Goal: Transaction & Acquisition: Subscribe to service/newsletter

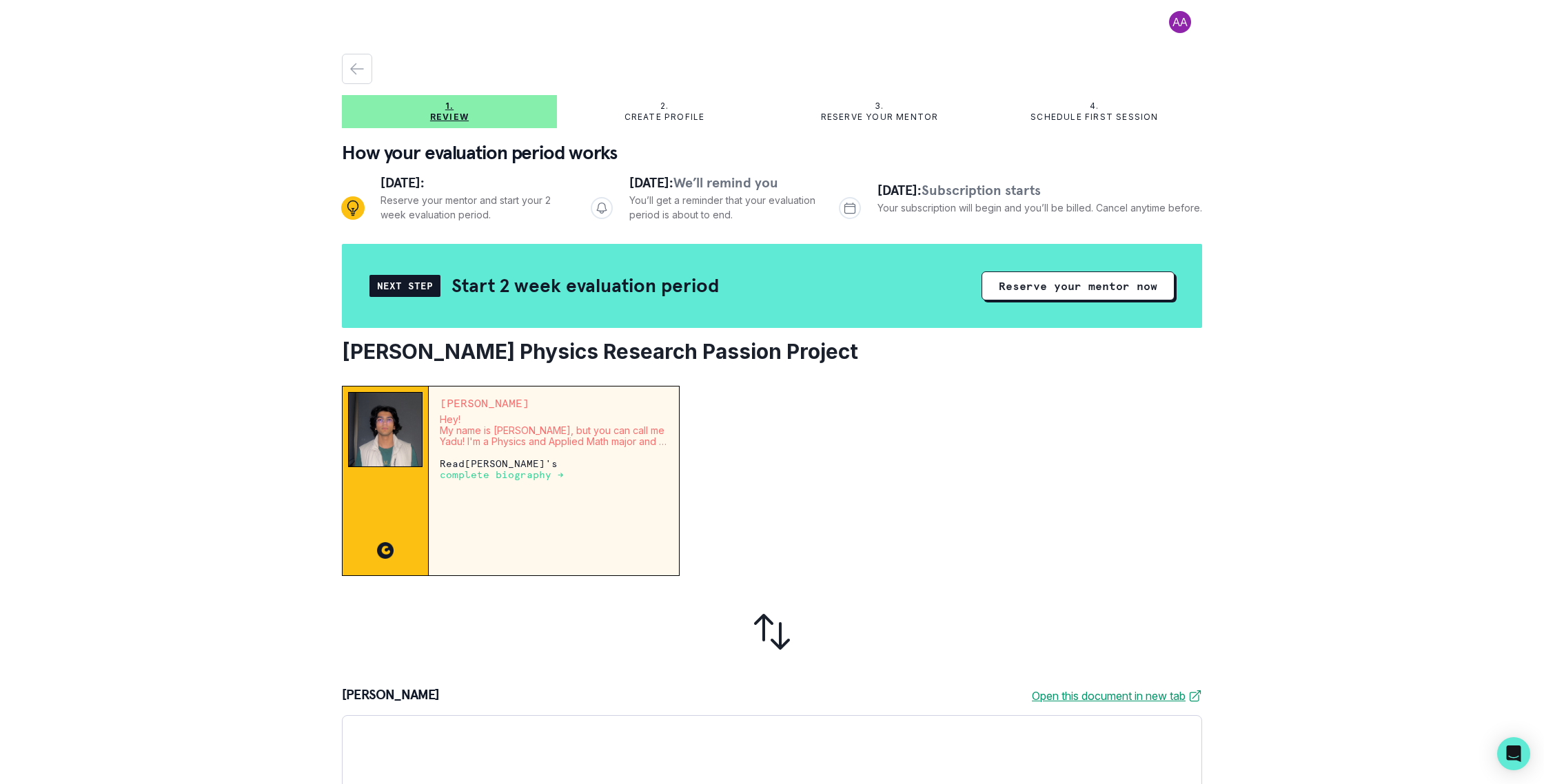
click at [674, 117] on p "Create profile" at bounding box center [665, 117] width 81 height 11
click at [595, 206] on icon "Progress" at bounding box center [602, 208] width 14 height 14
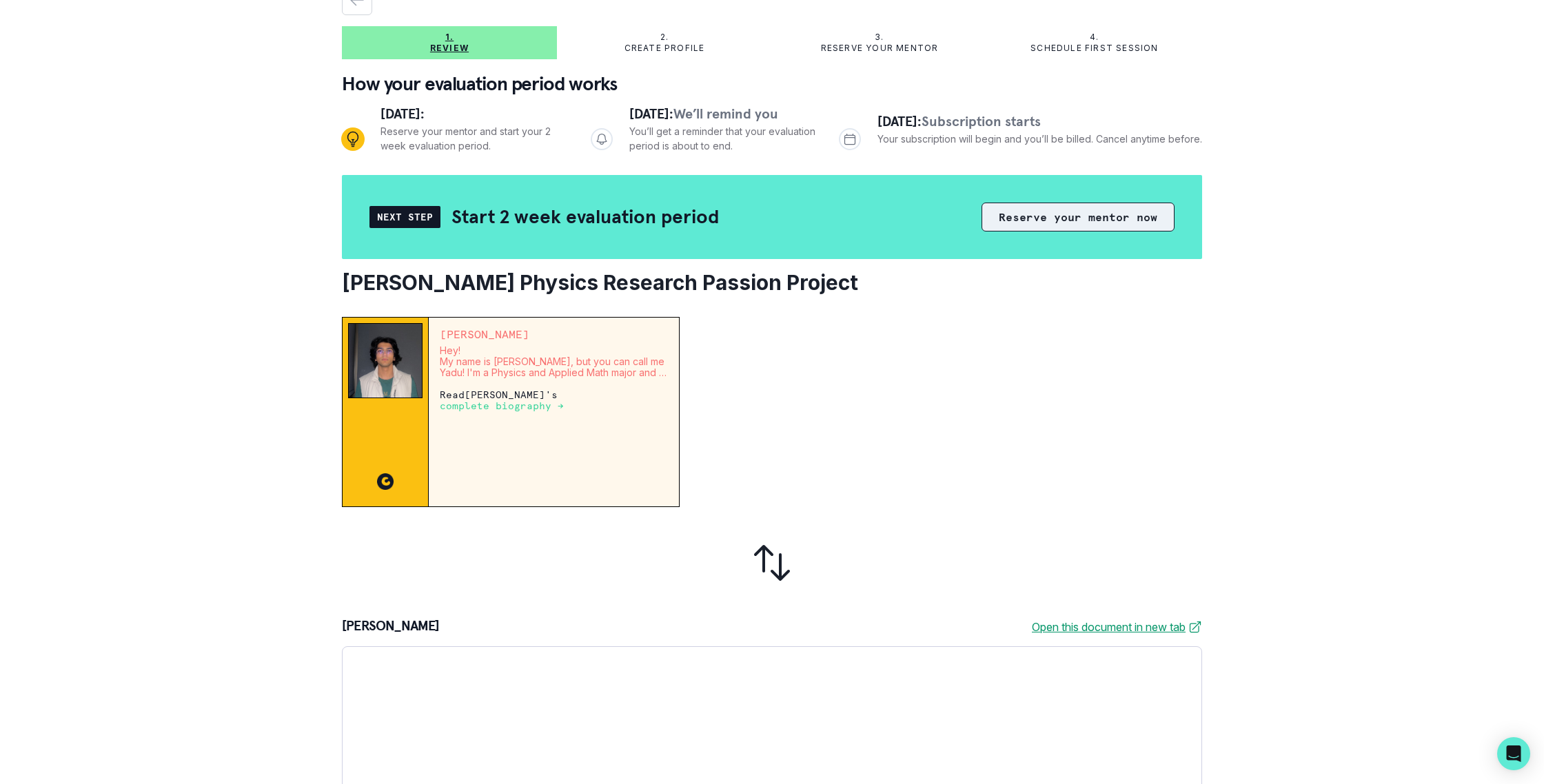
click at [1057, 213] on button "Reserve your mentor now" at bounding box center [1078, 217] width 193 height 29
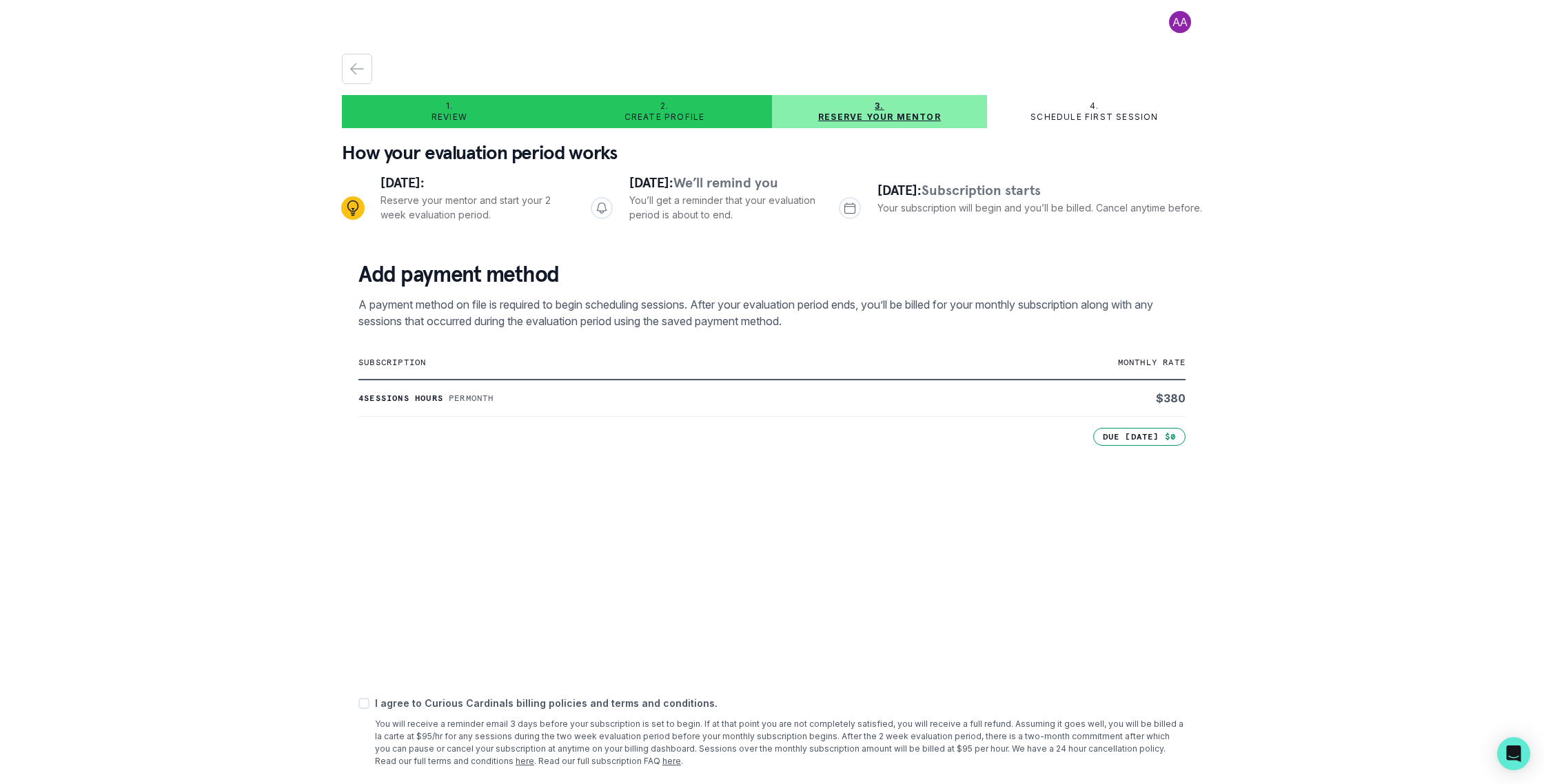
scroll to position [70, 0]
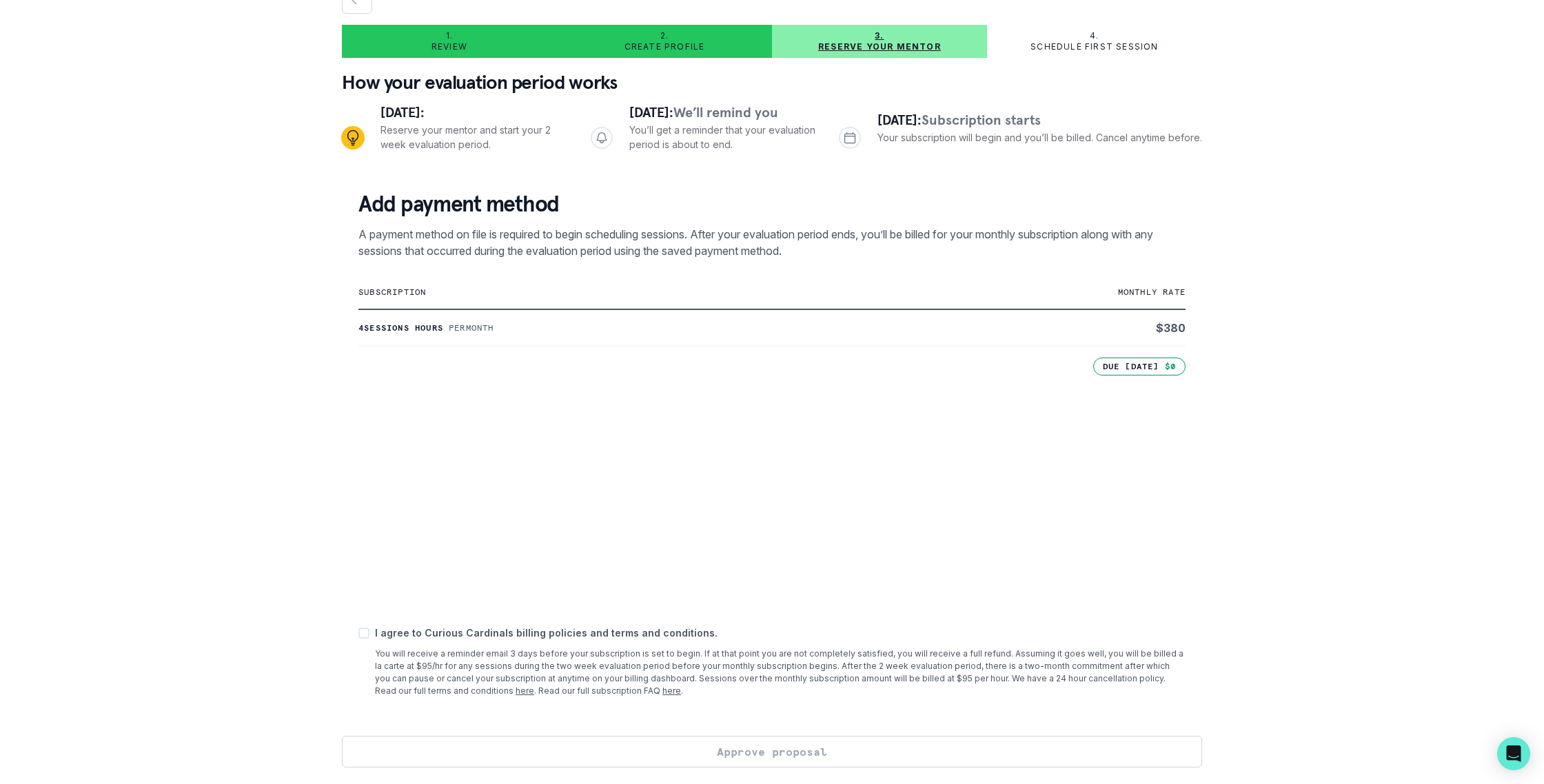
click at [367, 636] on span at bounding box center [364, 633] width 11 height 11
click at [358, 633] on input "checkbox" at bounding box center [358, 633] width 1 height 1
checkbox input "true"
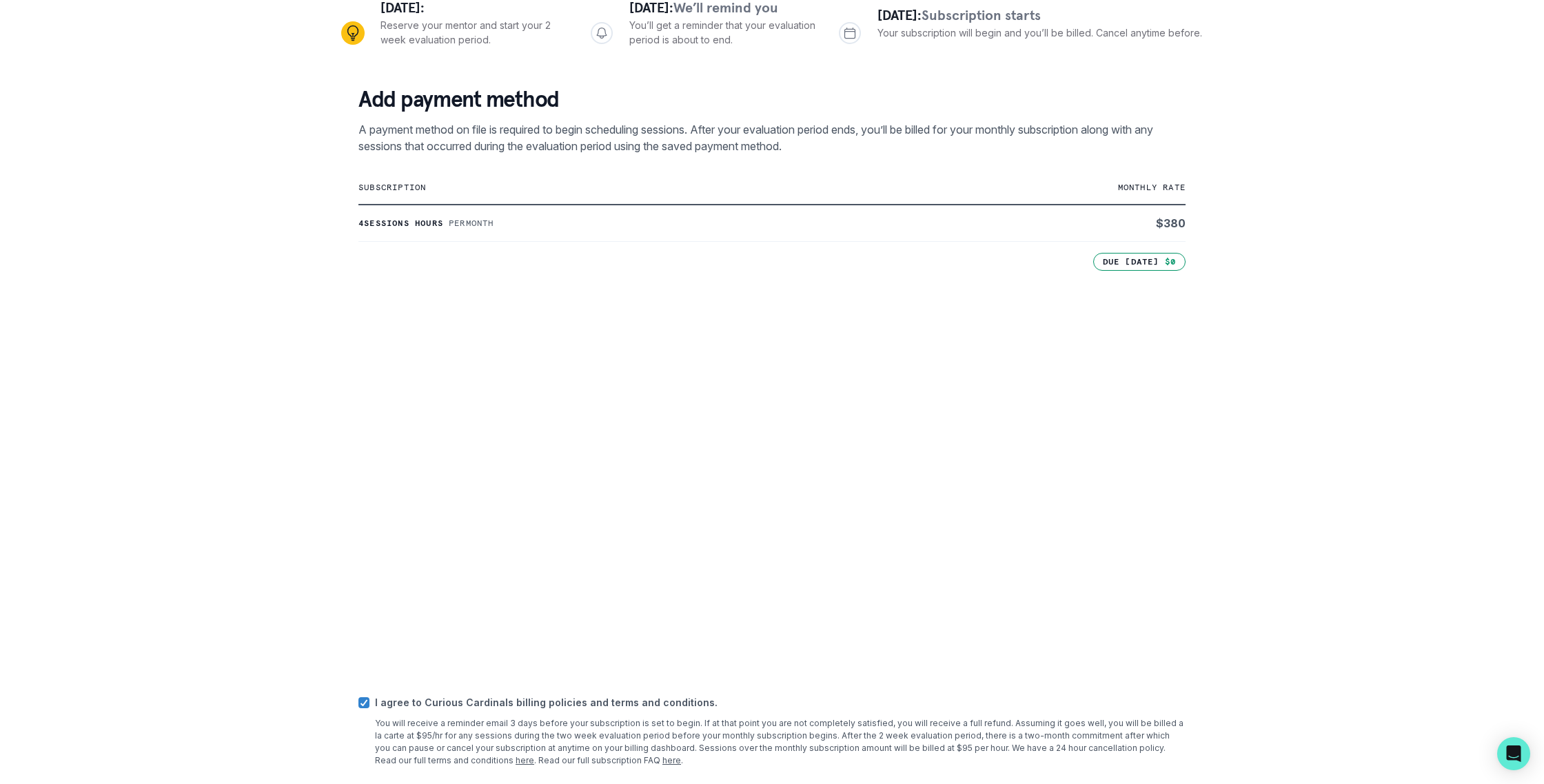
scroll to position [246, 0]
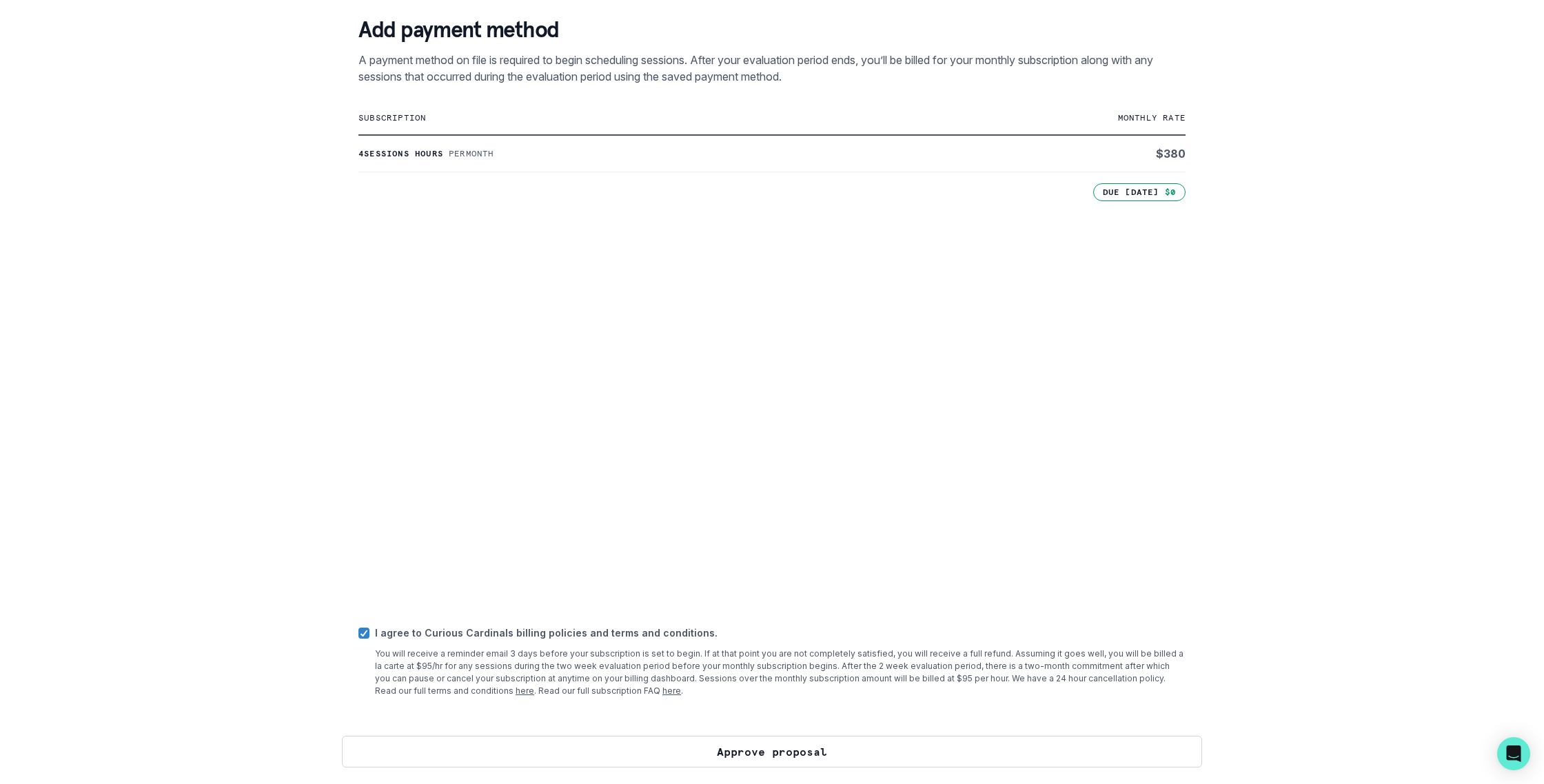
click at [527, 758] on button "Approve proposal" at bounding box center [772, 751] width 860 height 32
click at [886, 749] on button "Approve proposal" at bounding box center [772, 751] width 860 height 32
click at [714, 761] on button "Approve proposal" at bounding box center [772, 751] width 860 height 32
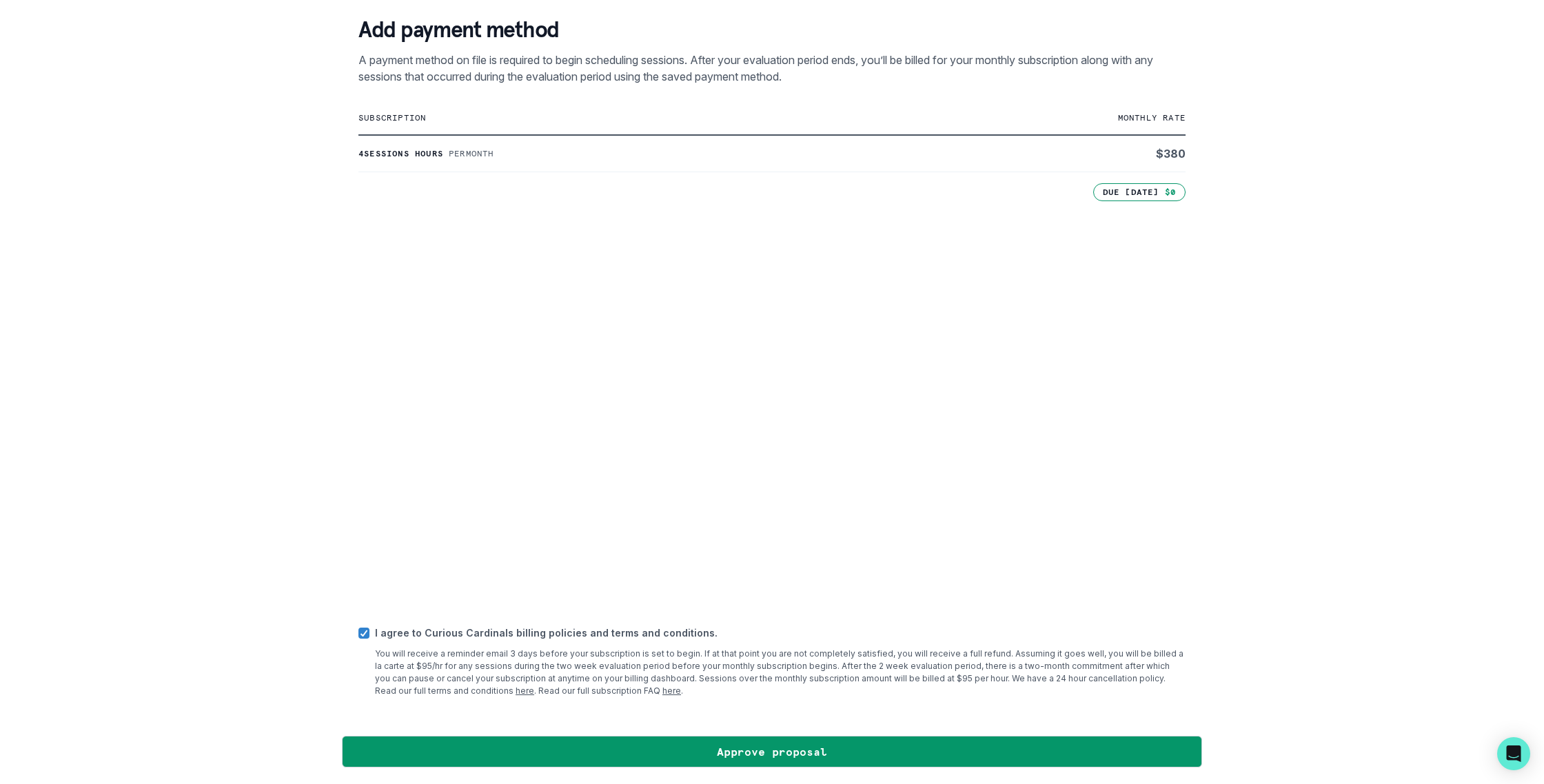
scroll to position [0, 0]
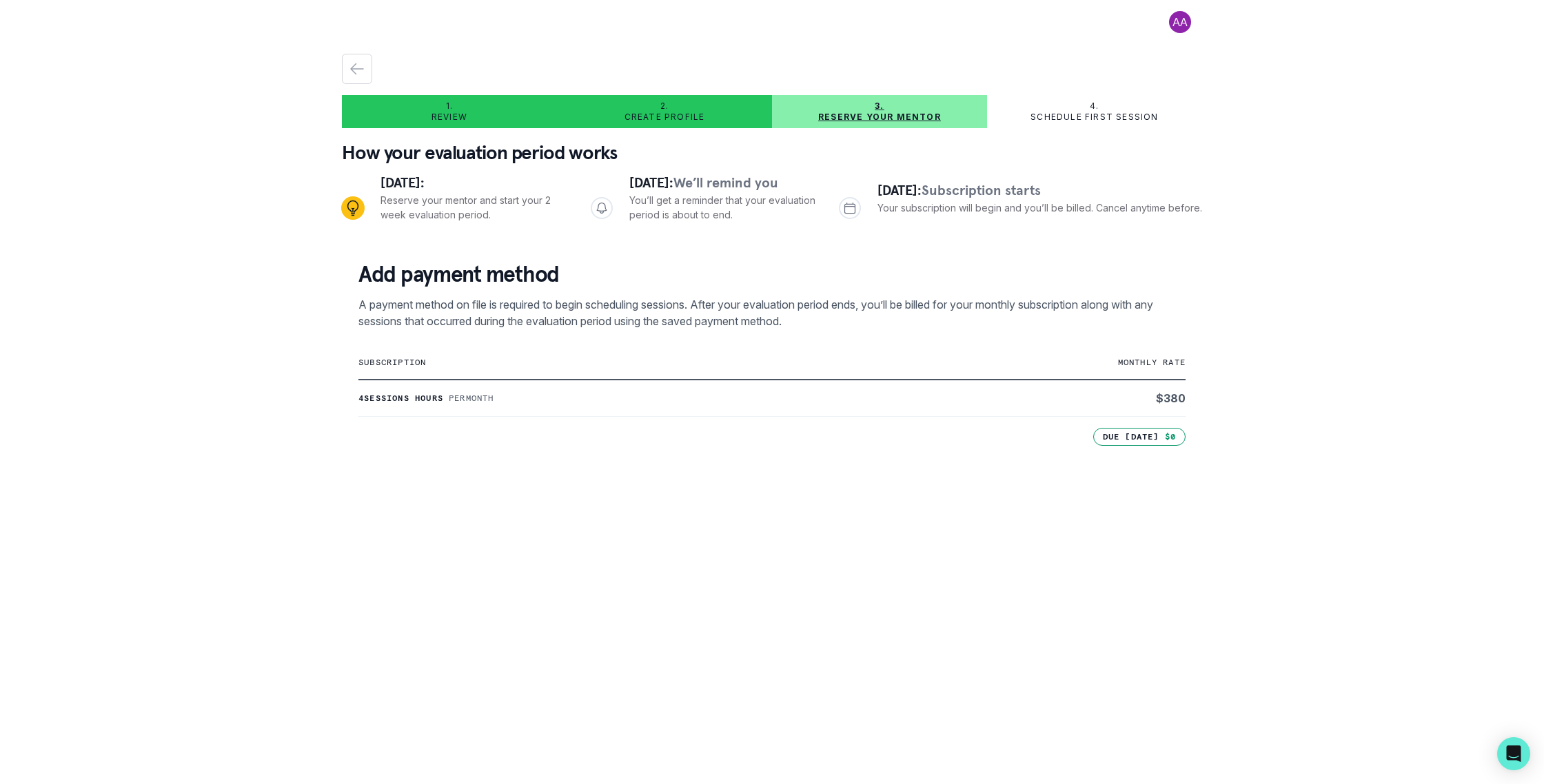
click at [709, 118] on div "2. Create profile" at bounding box center [664, 111] width 215 height 22
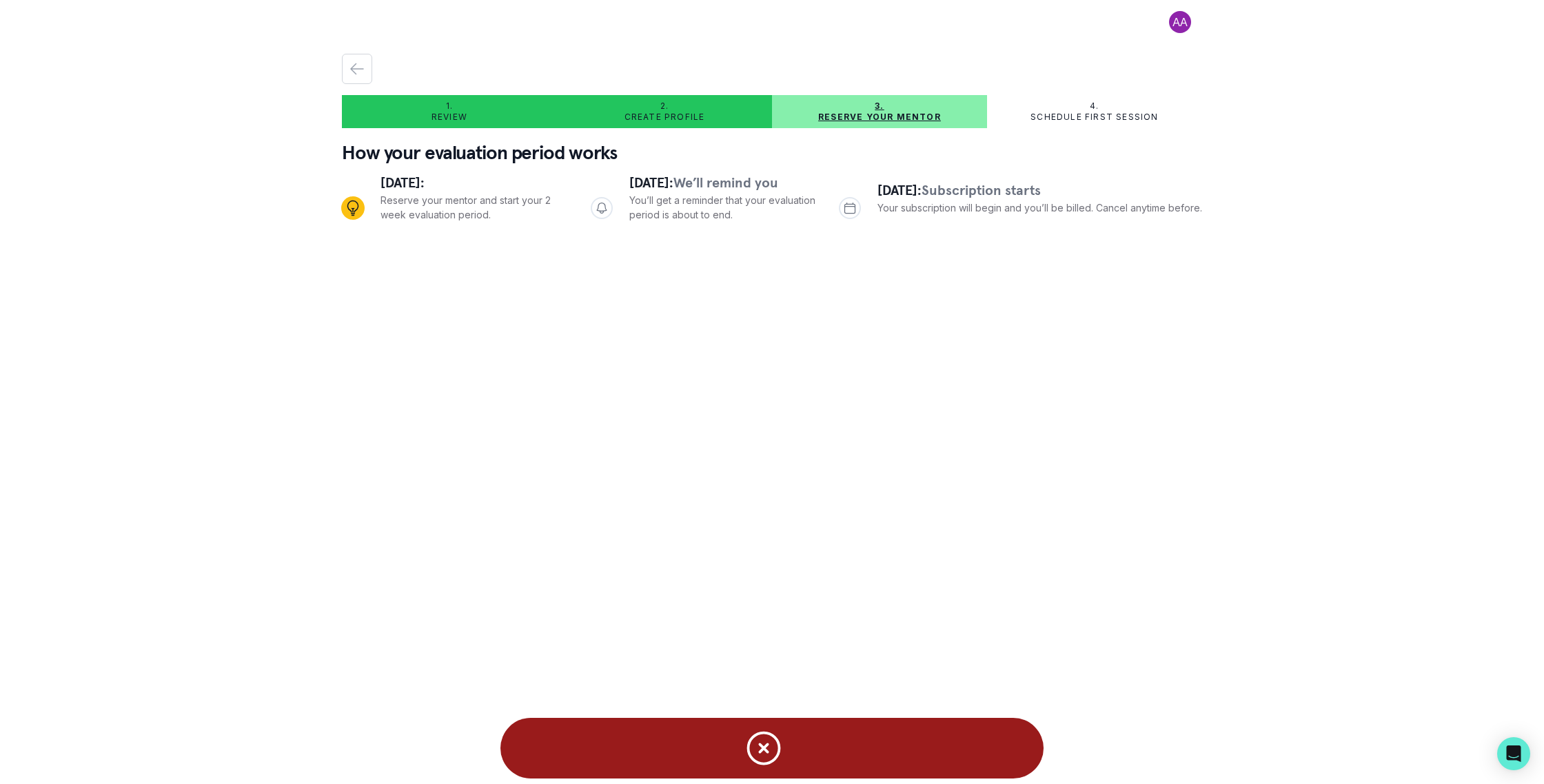
click at [764, 751] on icon "Notifications" at bounding box center [763, 747] width 41 height 41
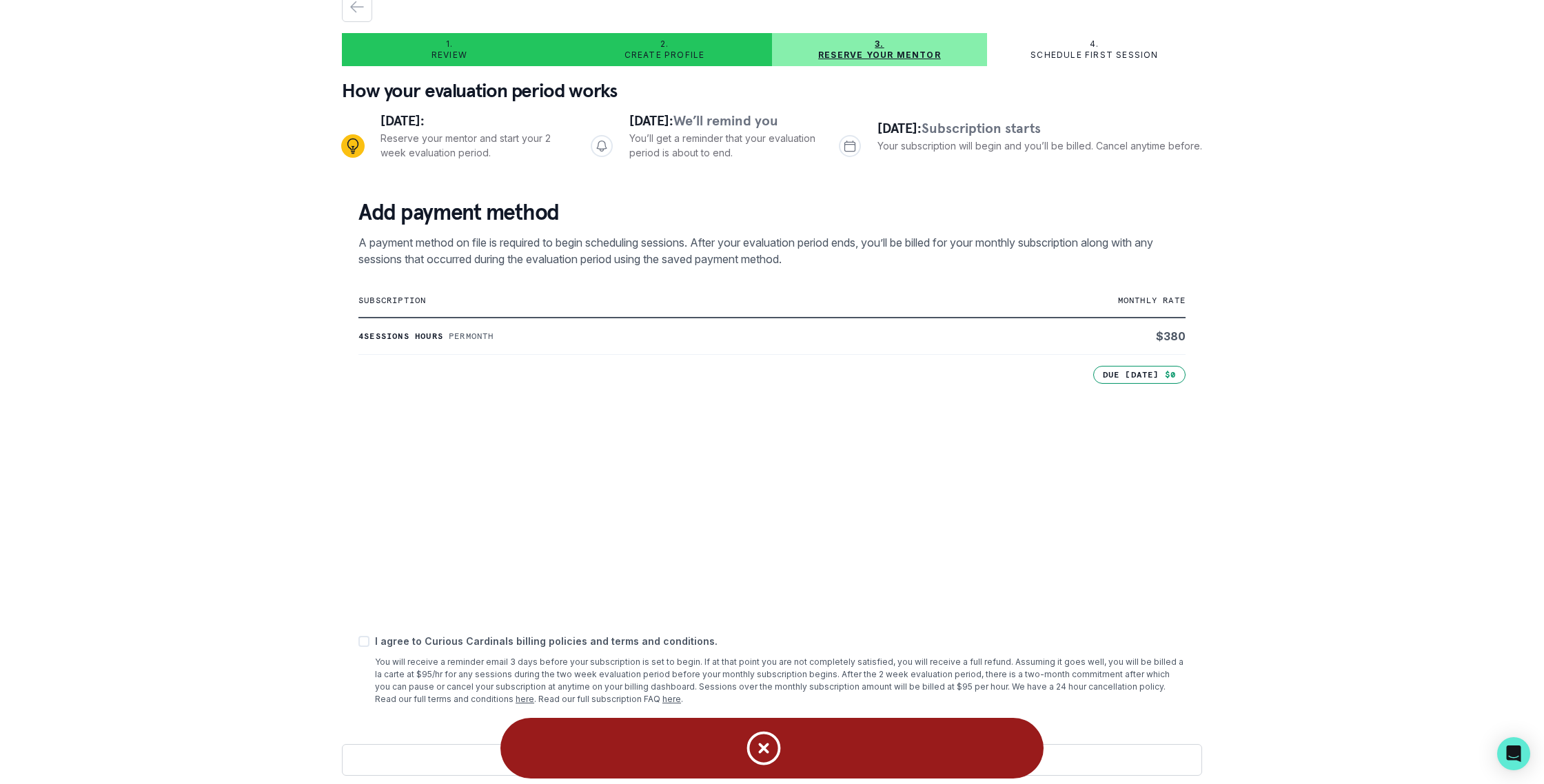
scroll to position [70, 0]
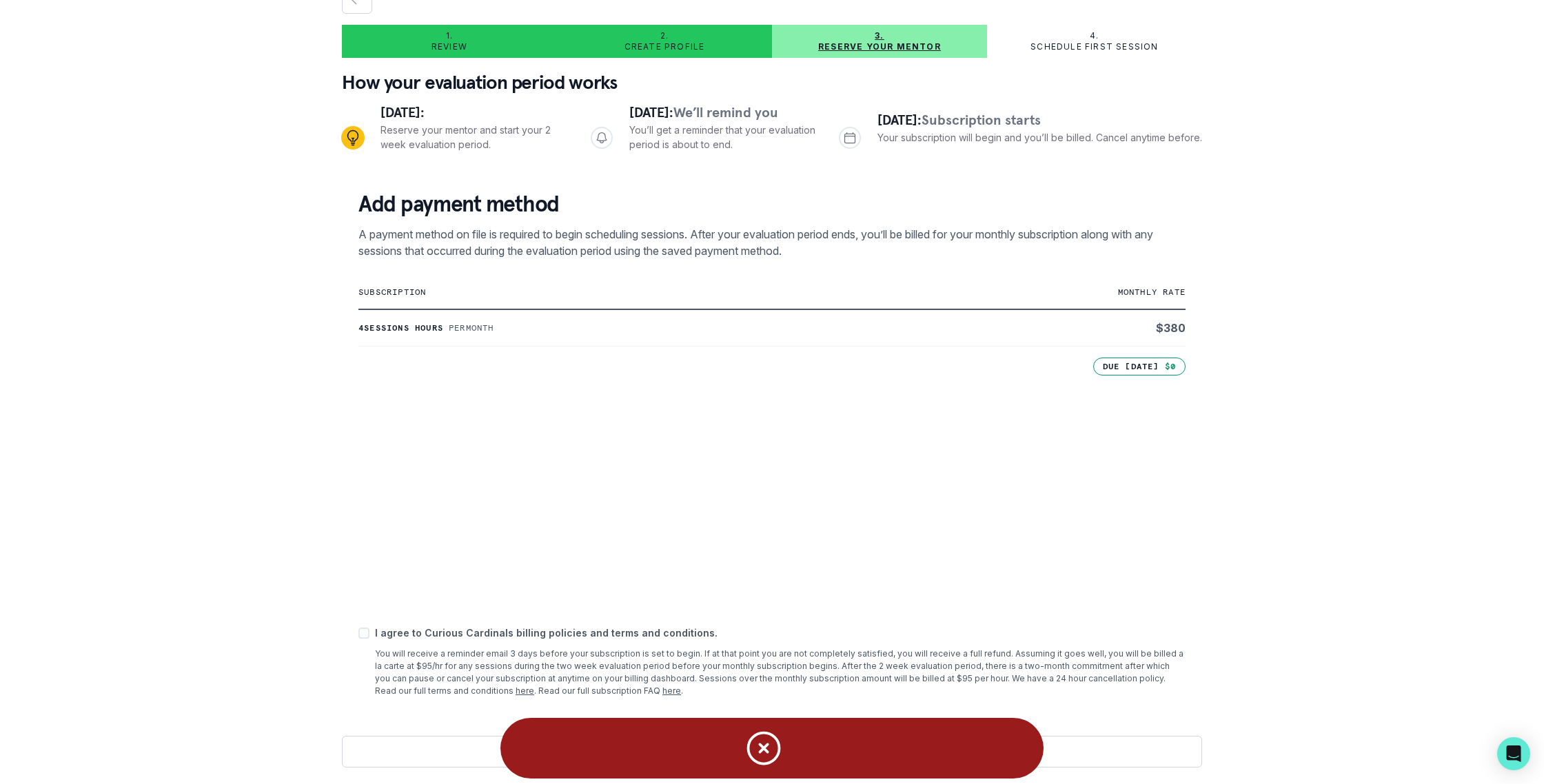
click at [768, 745] on icon "Notifications" at bounding box center [763, 747] width 41 height 41
click at [765, 747] on icon "Notifications" at bounding box center [764, 748] width 31 height 31
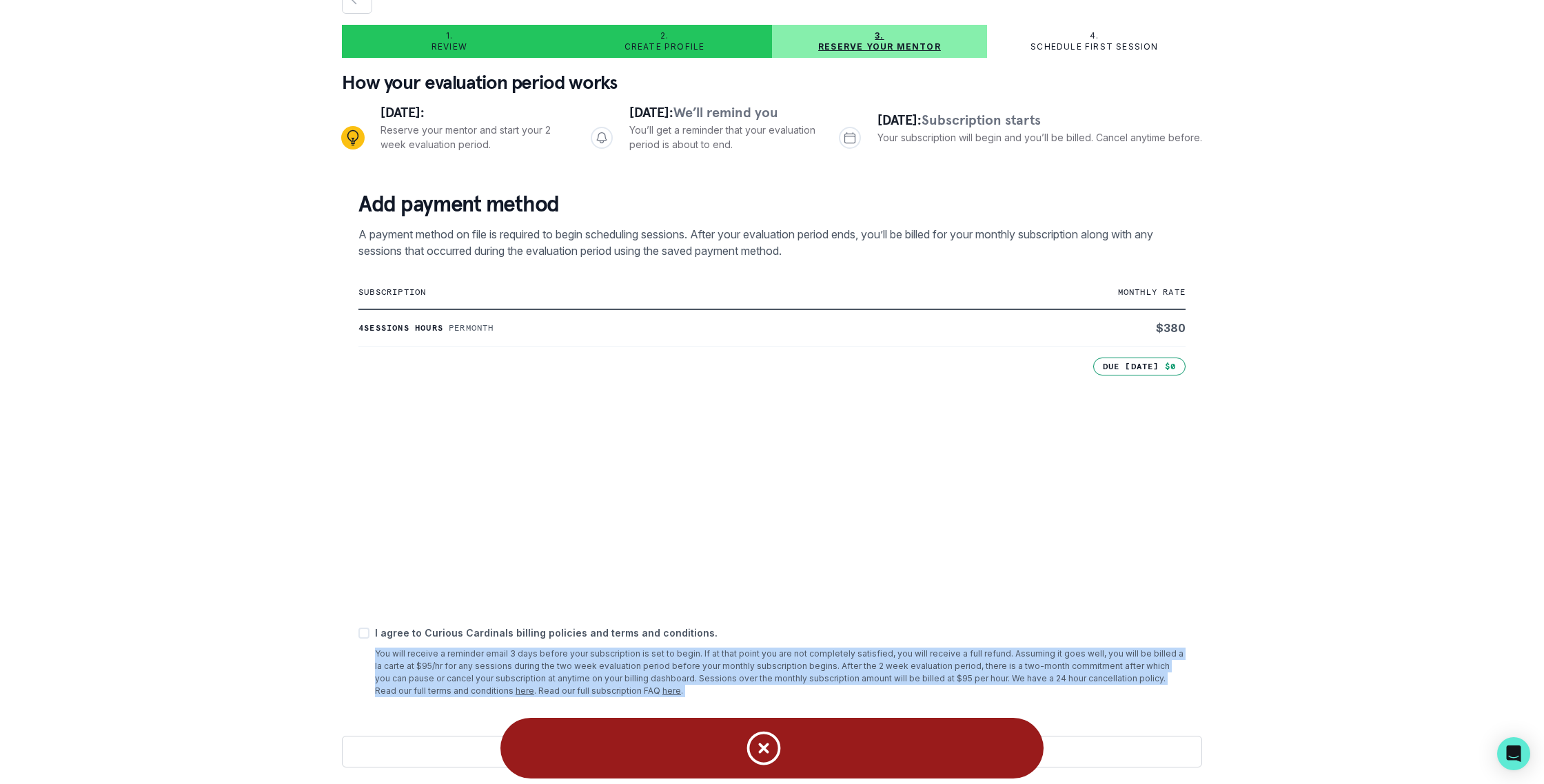
drag, startPoint x: 765, startPoint y: 747, endPoint x: 403, endPoint y: 639, distance: 377.8
click at [402, 639] on body "1. Review 2. Create profile 3. Reserve your mentor 4. Schedule first session Ho…" at bounding box center [772, 392] width 1544 height 784
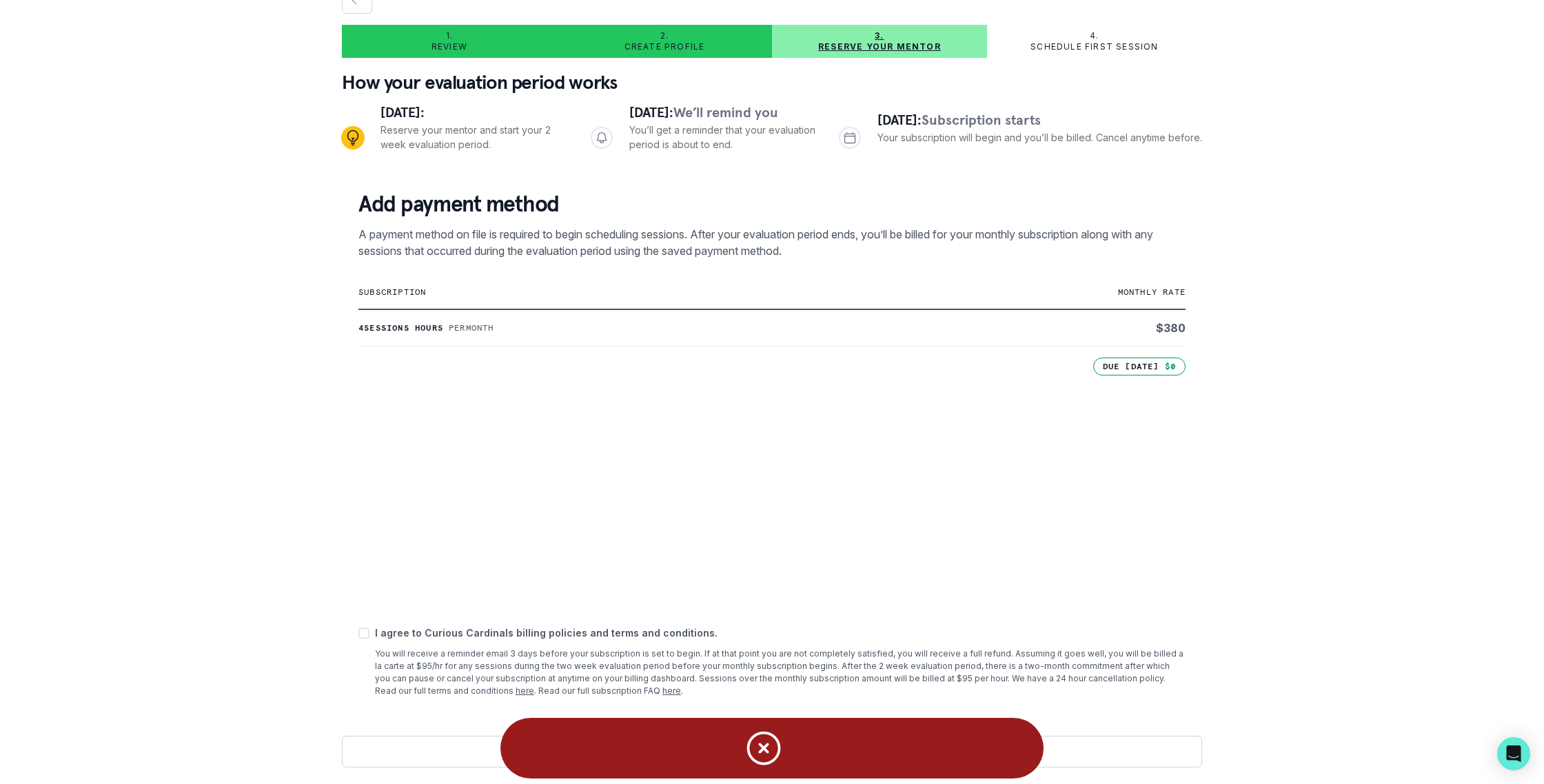
click at [460, 674] on p "You will receive a reminder email 3 days before your subscription is set to beg…" at bounding box center [780, 672] width 810 height 50
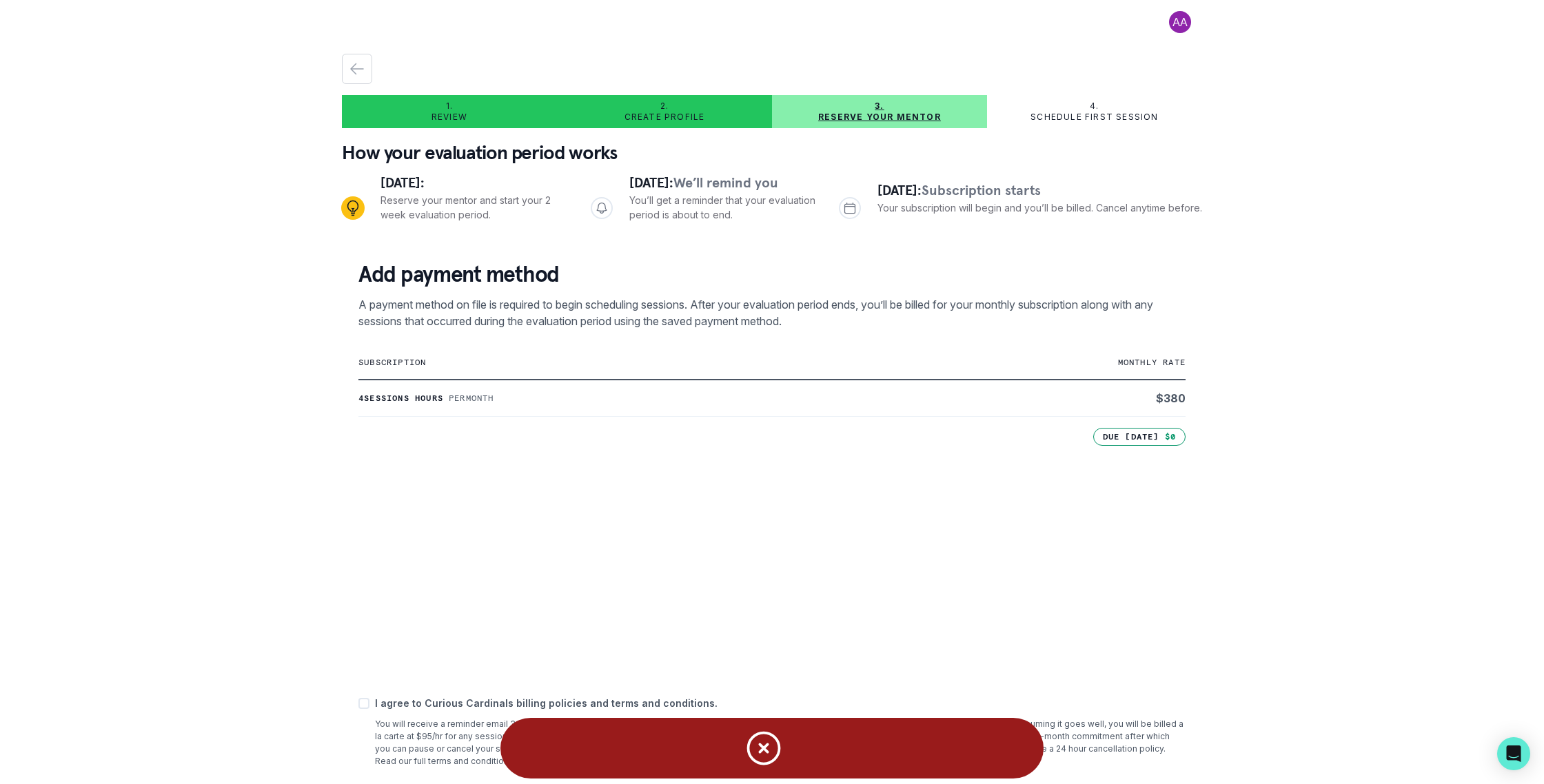
click at [439, 129] on div "1. Review 2. Create profile 3. Reserve your mentor 4. Schedule first session Ho…" at bounding box center [772, 445] width 860 height 784
click at [439, 122] on p "Review" at bounding box center [449, 117] width 36 height 11
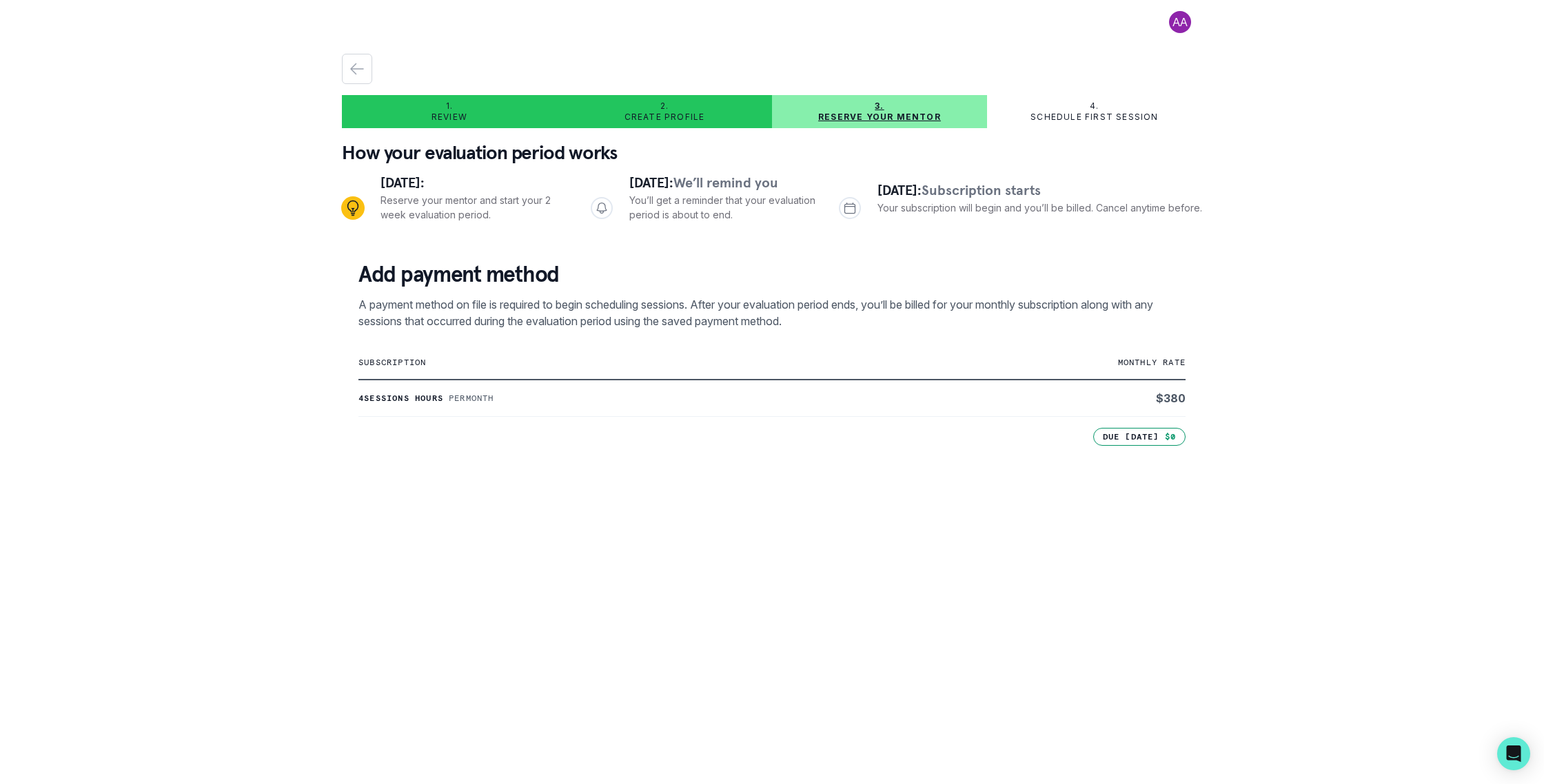
click at [987, 111] on div "4. Schedule first session" at bounding box center [1094, 111] width 215 height 22
click at [1052, 117] on p "Schedule first session" at bounding box center [1094, 117] width 128 height 11
click at [1052, 116] on p "Schedule first session" at bounding box center [1094, 117] width 128 height 11
click at [830, 300] on p "A payment method on file is required to begin scheduling sessions. After your e…" at bounding box center [772, 312] width 827 height 33
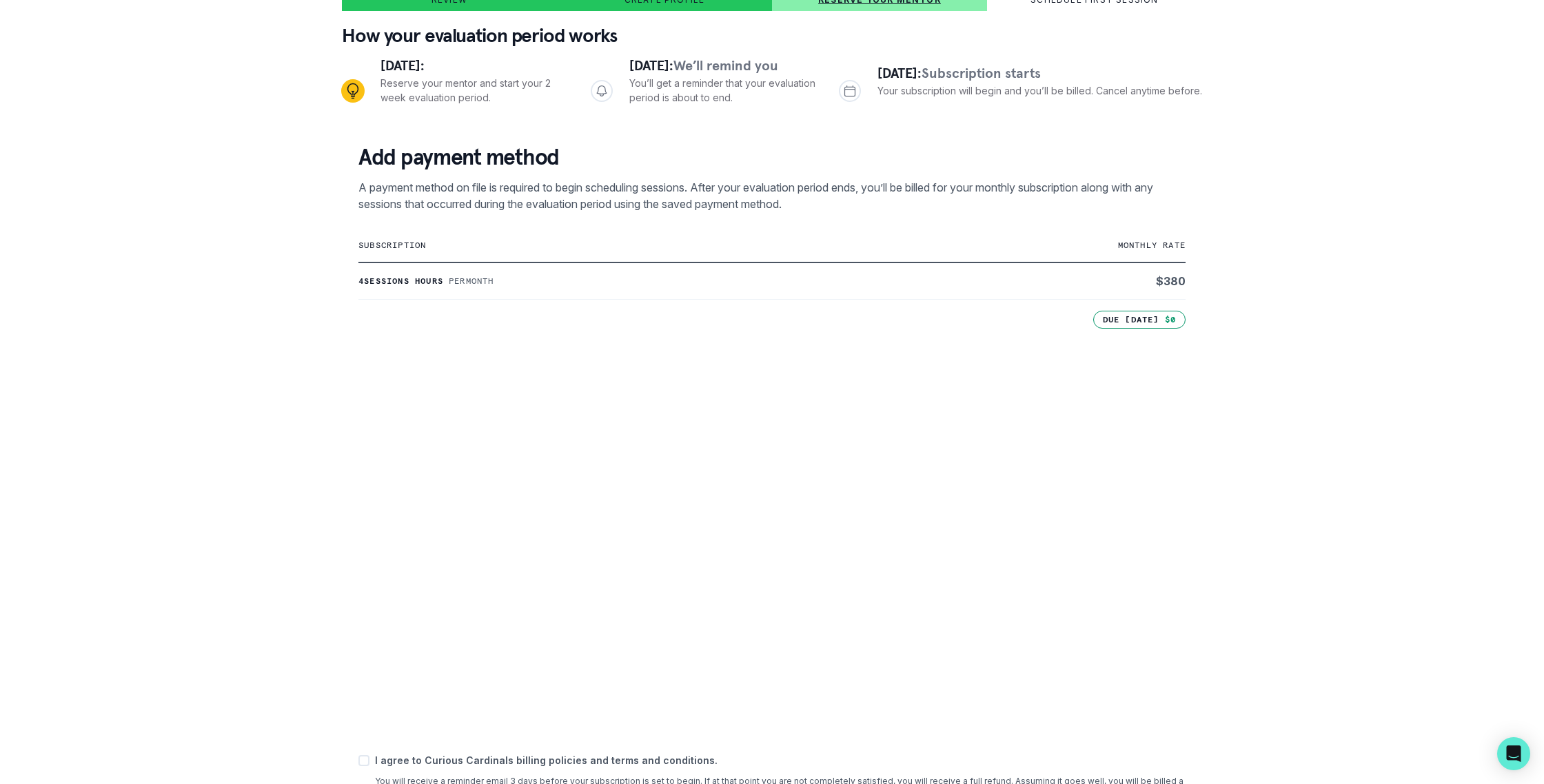
scroll to position [246, 0]
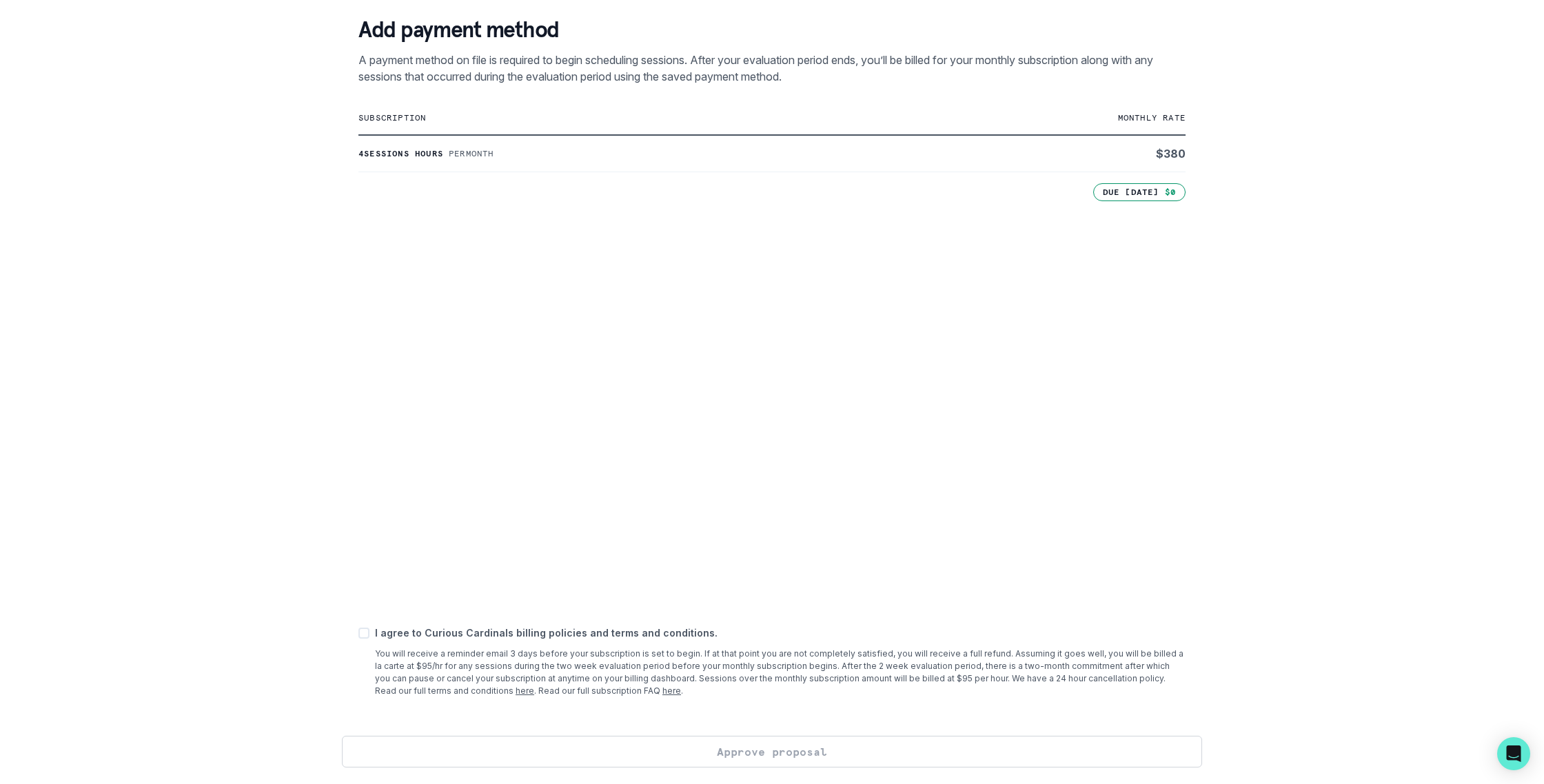
click at [342, 641] on div "Add payment method A payment method on file is required to begin scheduling ses…" at bounding box center [772, 368] width 860 height 737
click at [352, 636] on div "Add payment method A payment method on file is required to begin scheduling ses…" at bounding box center [772, 368] width 860 height 737
click at [359, 629] on span at bounding box center [364, 633] width 11 height 11
click at [358, 633] on input "checkbox" at bounding box center [358, 633] width 1 height 1
checkbox input "true"
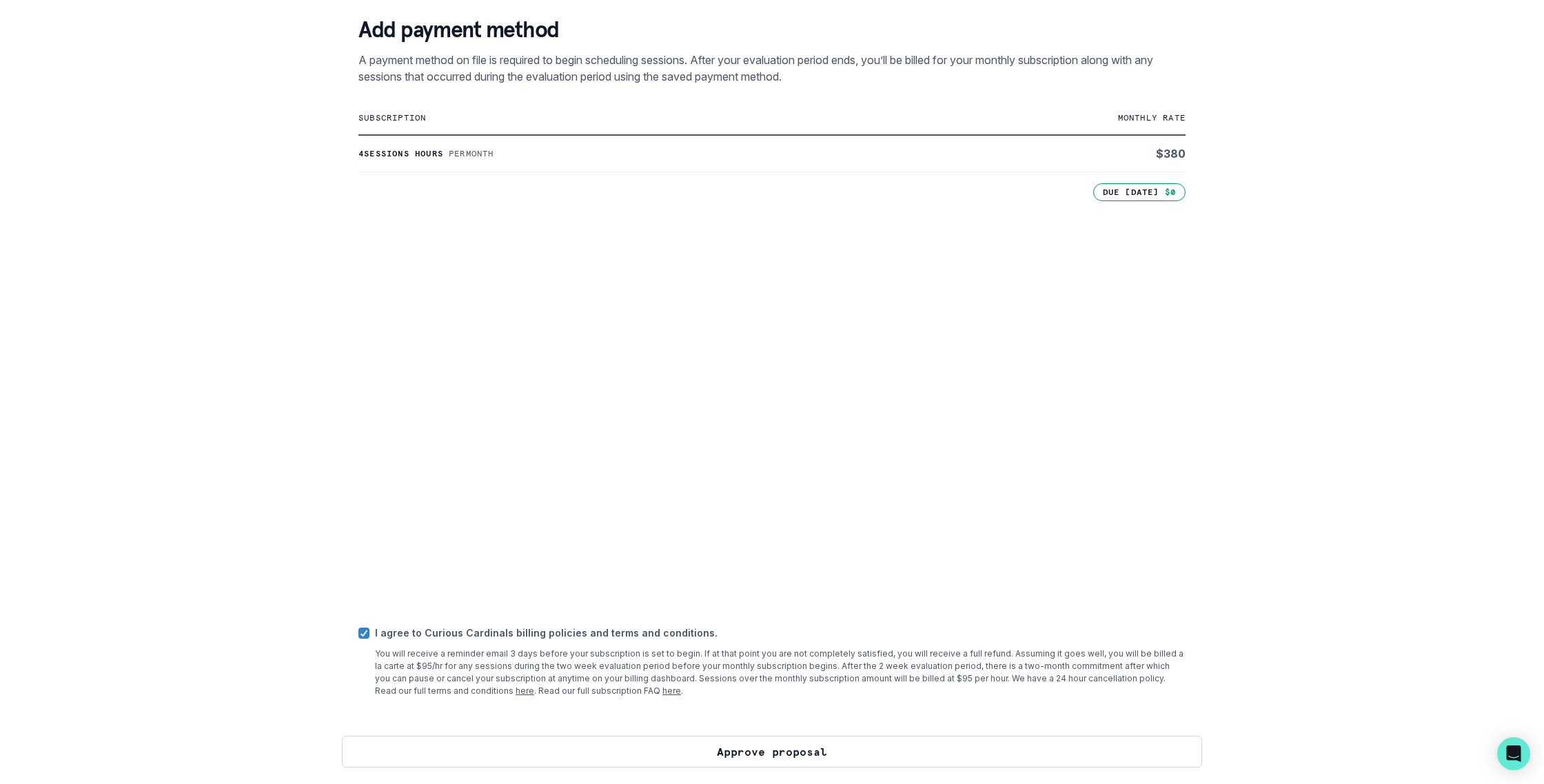
click at [876, 755] on button "Approve proposal" at bounding box center [772, 751] width 860 height 32
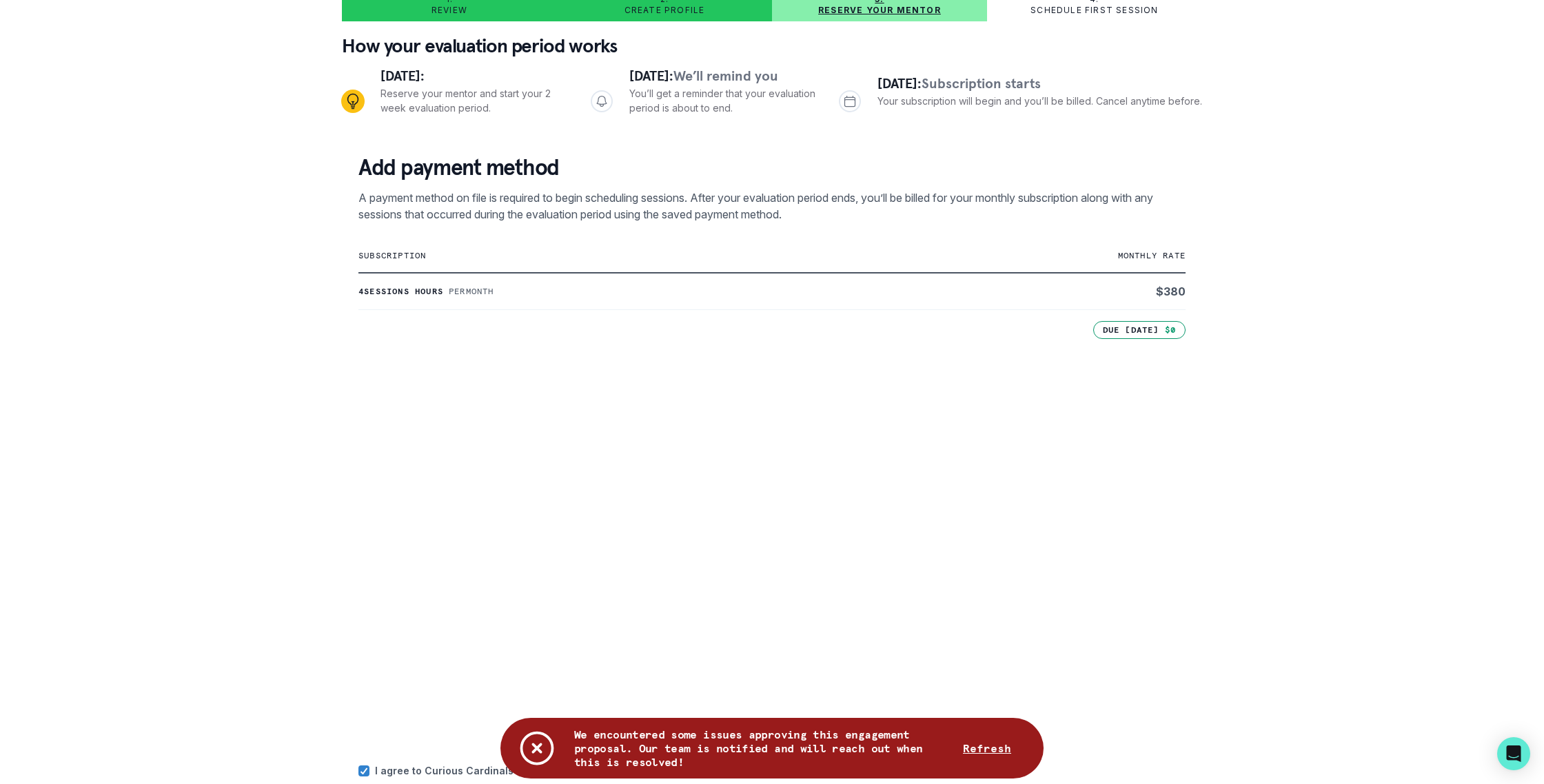
scroll to position [0, 0]
